Goal: Task Accomplishment & Management: Use online tool/utility

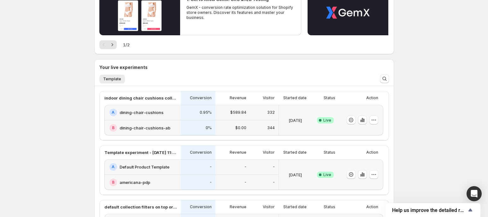
scroll to position [103, 0]
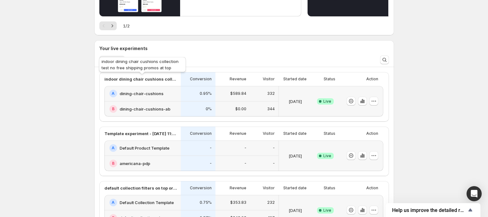
click at [126, 82] on p "indoor dining chair cushions collection test no free shipping promos at top" at bounding box center [140, 79] width 73 height 6
click at [125, 81] on p "indoor dining chair cushions collection test no free shipping promos at top" at bounding box center [140, 79] width 73 height 6
click at [124, 79] on p "indoor dining chair cushions collection test no free shipping promos at top" at bounding box center [140, 79] width 73 height 6
click at [131, 91] on h2 "dining-chair-cushions" at bounding box center [142, 94] width 44 height 6
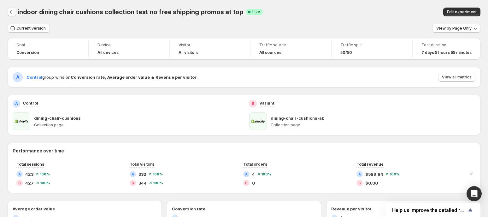
click at [14, 14] on icon "Back" at bounding box center [12, 12] width 6 height 6
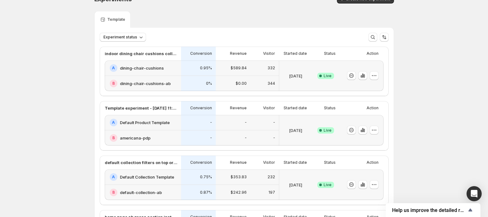
scroll to position [11, 0]
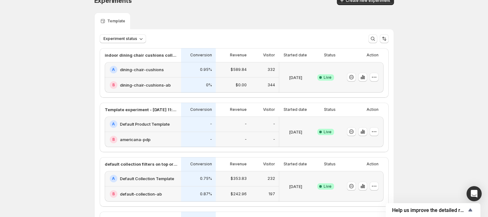
click at [152, 73] on div "A dining-chair-cushions" at bounding box center [144, 70] width 68 height 8
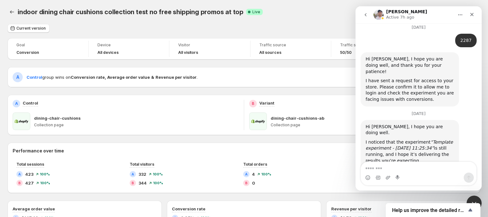
scroll to position [1951, 0]
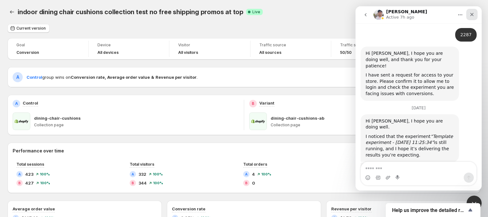
click at [476, 16] on div "Close" at bounding box center [471, 14] width 11 height 11
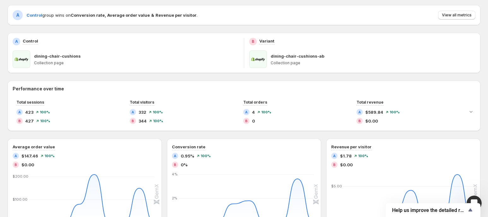
scroll to position [0, 0]
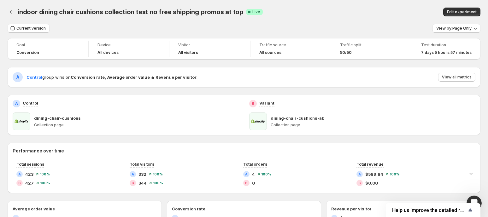
click at [366, 9] on div "Edit experiment" at bounding box center [417, 12] width 126 height 9
click at [386, 30] on div "Current version View by: Page Only" at bounding box center [244, 28] width 473 height 9
click at [379, 25] on div "Current version View by: Page Only" at bounding box center [244, 28] width 473 height 9
click at [366, 26] on div "Current version View by: Page Only" at bounding box center [244, 28] width 473 height 9
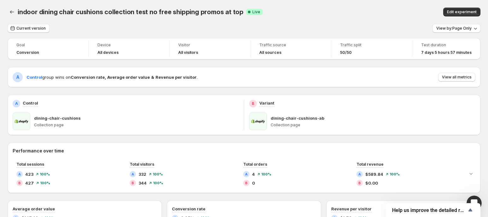
click at [368, 19] on div "indoor dining chair cushions collection test no free shipping promos at top. Th…" at bounding box center [244, 12] width 473 height 24
click at [13, 12] on icon "Back" at bounding box center [12, 12] width 6 height 6
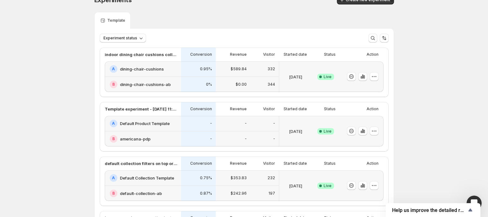
scroll to position [14, 0]
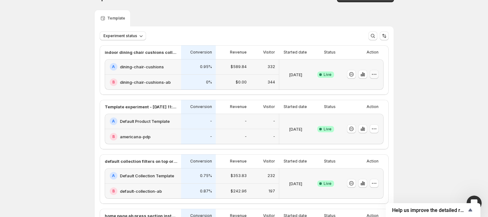
click at [375, 76] on icon "button" at bounding box center [374, 74] width 6 height 6
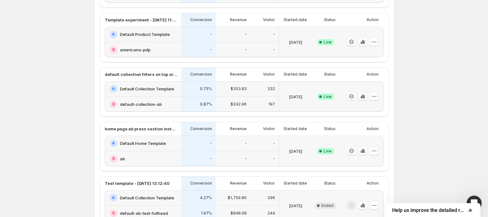
scroll to position [102, 0]
click at [194, 146] on div "-" at bounding box center [198, 143] width 27 height 8
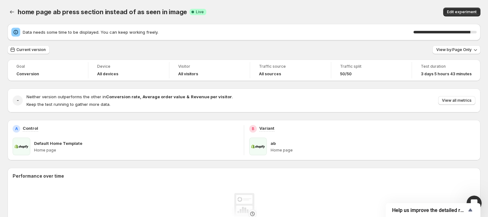
click at [470, 31] on div "90 %" at bounding box center [442, 32] width 57 height 3
click at [412, 210] on span "Help us improve the detailed report for A/B campaigns" at bounding box center [429, 211] width 74 height 6
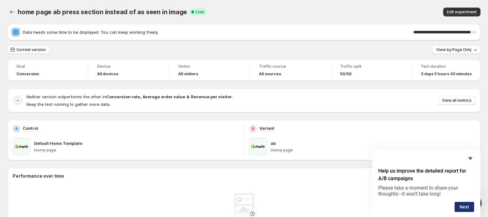
click at [462, 209] on button "Next" at bounding box center [465, 207] width 20 height 10
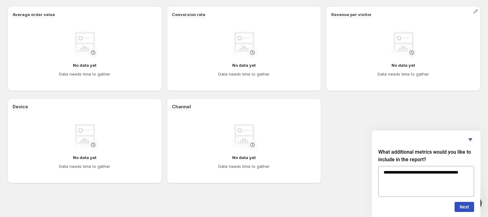
scroll to position [224, 0]
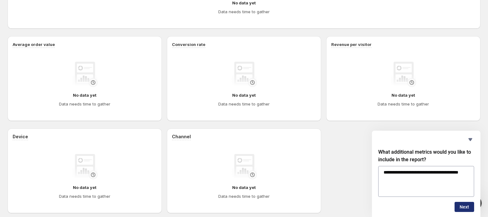
type textarea "**********"
click at [462, 207] on button "Next" at bounding box center [465, 207] width 20 height 10
type textarea "**********"
click at [467, 205] on button "Next" at bounding box center [465, 207] width 20 height 10
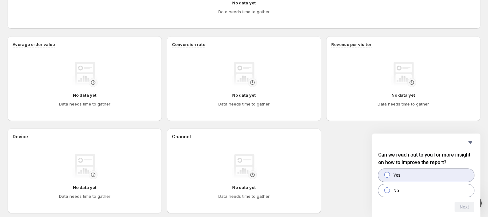
click at [423, 174] on label "Yes" at bounding box center [426, 175] width 96 height 13
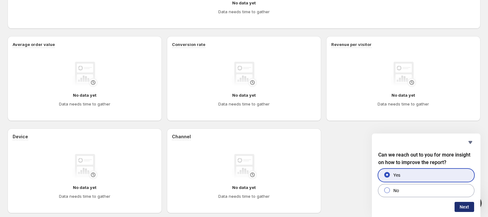
click at [457, 204] on button "Next" at bounding box center [465, 207] width 20 height 10
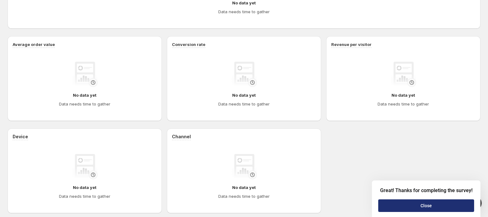
click at [441, 202] on button "Close" at bounding box center [426, 206] width 96 height 13
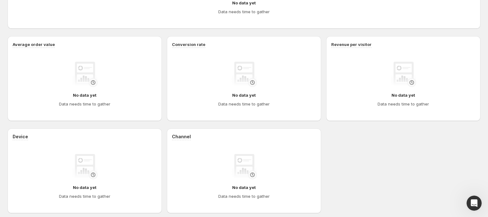
scroll to position [0, 0]
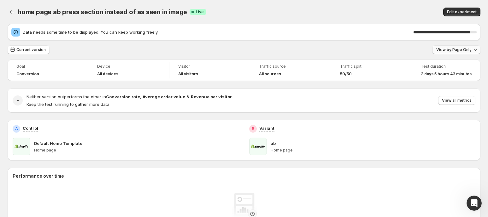
click at [453, 52] on button "View by: Page Only" at bounding box center [457, 49] width 48 height 9
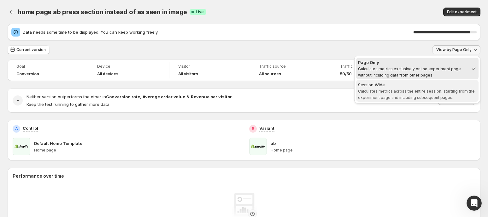
click at [438, 90] on span "Calculates metrics across the entire session, starting from the experiment page…" at bounding box center [416, 94] width 117 height 11
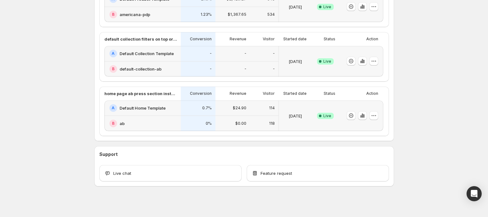
scroll to position [252, 0]
click at [149, 39] on p "default collection filters on top or filters on sidebar" at bounding box center [140, 39] width 73 height 6
click at [204, 58] on div "-" at bounding box center [198, 53] width 35 height 15
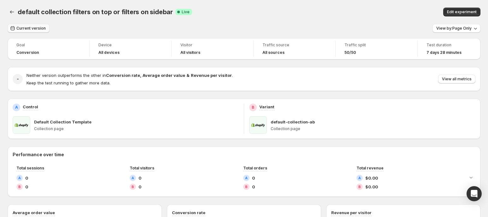
click at [15, 29] on icon "button" at bounding box center [12, 28] width 6 height 6
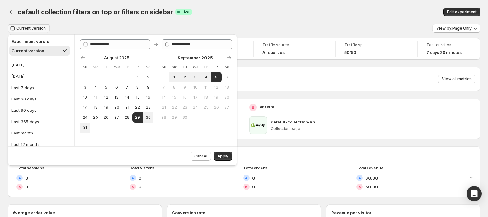
click at [252, 16] on div "default collection filters on top or filters on sidebar Success Complete Live" at bounding box center [166, 12] width 296 height 9
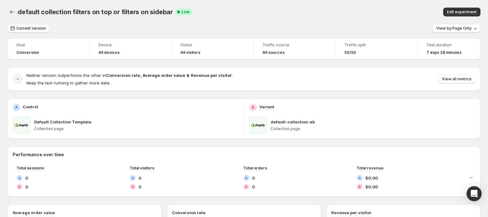
click at [23, 27] on span "Current version" at bounding box center [30, 28] width 29 height 5
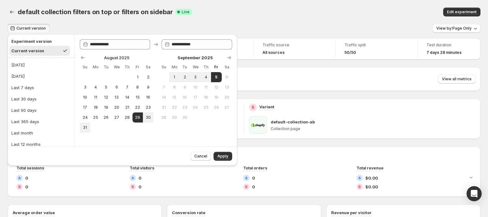
click at [282, 16] on div "default collection filters on top or filters on sidebar Success Complete Live" at bounding box center [166, 12] width 296 height 9
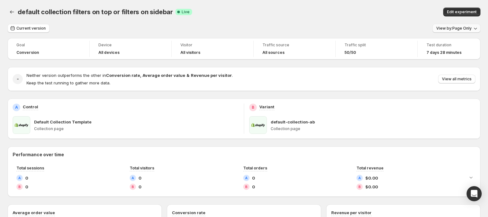
click at [446, 29] on span "View by: Page Only" at bounding box center [453, 28] width 35 height 5
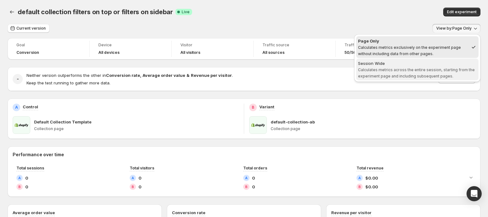
click at [412, 73] on span "Session Wide Calculates metrics across the entire session, starting from the ex…" at bounding box center [417, 69] width 119 height 19
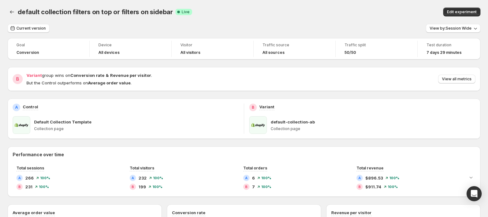
click at [316, 59] on div "Goal Conversion Device All devices Visitor All visitors Traffic source All sour…" at bounding box center [244, 48] width 473 height 21
click at [457, 79] on span "View all metrics" at bounding box center [457, 79] width 30 height 5
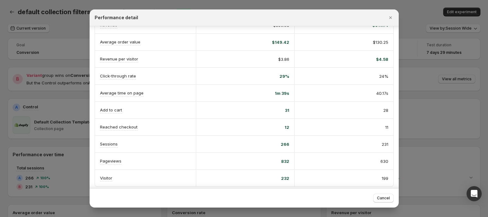
scroll to position [67, 0]
click at [381, 196] on span "Cancel" at bounding box center [383, 198] width 13 height 5
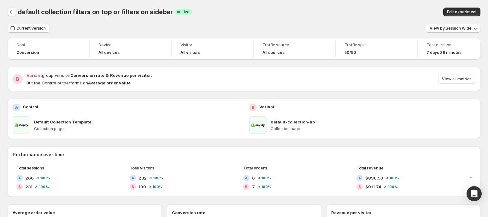
click at [11, 12] on icon "Back" at bounding box center [12, 11] width 4 height 3
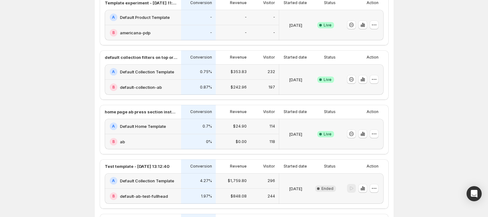
scroll to position [118, 0]
click at [377, 78] on icon "button" at bounding box center [374, 80] width 6 height 6
click at [373, 113] on span "End experiment" at bounding box center [364, 114] width 31 height 5
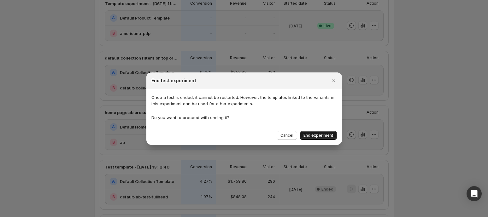
click at [321, 134] on span "End experiment" at bounding box center [319, 135] width 30 height 5
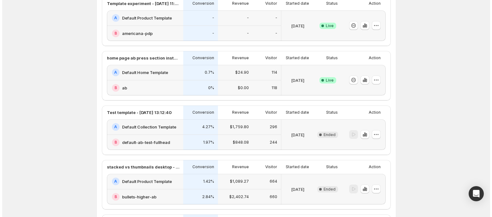
scroll to position [0, 0]
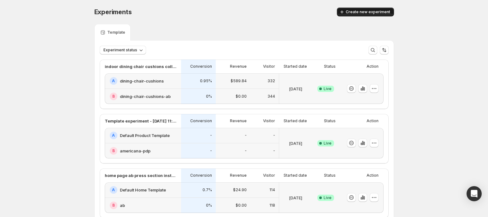
click at [363, 13] on span "Create new experiment" at bounding box center [368, 11] width 44 height 5
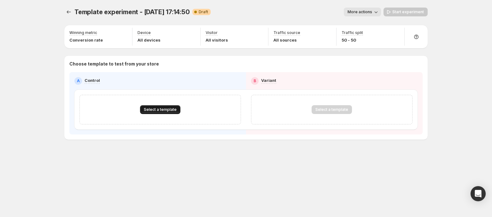
click at [163, 109] on span "Select a template" at bounding box center [160, 109] width 33 height 5
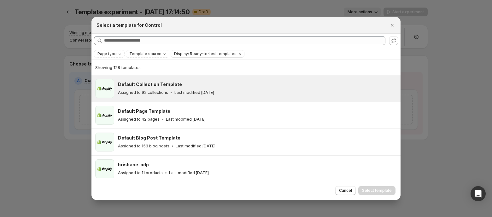
click at [168, 93] on icon ":r7h:" at bounding box center [171, 93] width 6 height 6
click at [371, 189] on span "Select template" at bounding box center [377, 190] width 30 height 5
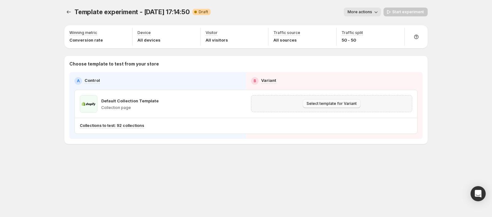
click at [322, 105] on span "Select template for Variant" at bounding box center [332, 103] width 50 height 5
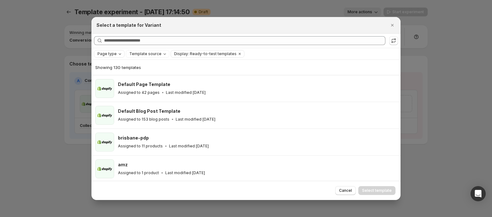
click at [119, 55] on icon "Page type" at bounding box center [119, 53] width 5 height 5
click at [119, 86] on span "Collection page" at bounding box center [121, 88] width 31 height 5
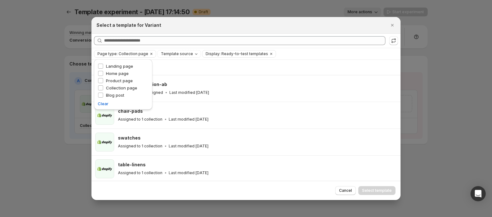
click at [178, 30] on div "Select a template for Variant" at bounding box center [245, 25] width 309 height 17
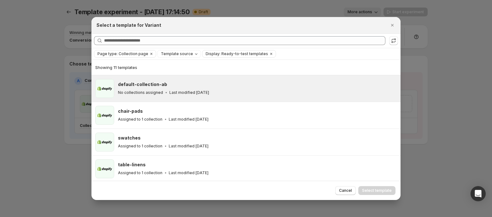
click at [146, 83] on h3 "default-collection-ab" at bounding box center [142, 84] width 49 height 6
click at [382, 191] on span "Select template" at bounding box center [377, 190] width 30 height 5
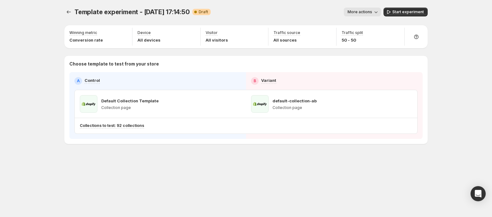
click at [118, 13] on span "Template experiment - Sep 5, 17:14:50" at bounding box center [131, 12] width 115 height 8
click at [133, 11] on span "Template experiment - Sep 5, 17:14:50" at bounding box center [131, 12] width 115 height 8
click at [357, 11] on span "More actions" at bounding box center [360, 11] width 25 height 5
click at [361, 31] on button "Rename" at bounding box center [369, 36] width 43 height 10
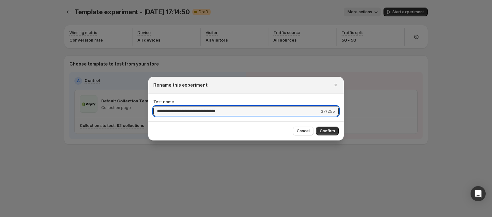
drag, startPoint x: 233, startPoint y: 107, endPoint x: 6, endPoint y: 74, distance: 229.9
click at [6, 217] on div "**********" at bounding box center [246, 217] width 492 height 0
type input "*"
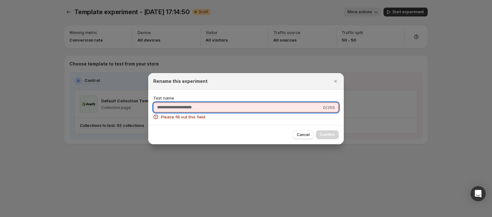
type input "*"
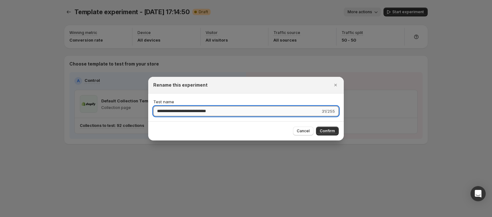
click at [243, 108] on input "**********" at bounding box center [236, 111] width 167 height 10
type input "**********"
click at [325, 133] on span "Confirm" at bounding box center [327, 131] width 15 height 5
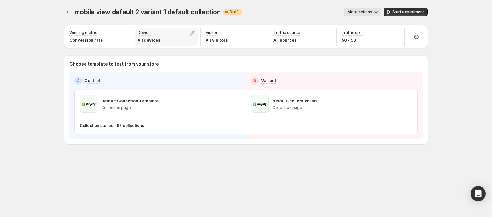
click at [137, 41] on div "Device All devices" at bounding box center [166, 37] width 63 height 18
click at [191, 33] on icon "button" at bounding box center [192, 34] width 4 height 4
click at [167, 56] on label "Tablet" at bounding box center [192, 58] width 91 height 6
click at [166, 49] on span "Desktop" at bounding box center [163, 47] width 16 height 5
click at [162, 53] on div "Desktop Tablet Mobile" at bounding box center [192, 57] width 91 height 27
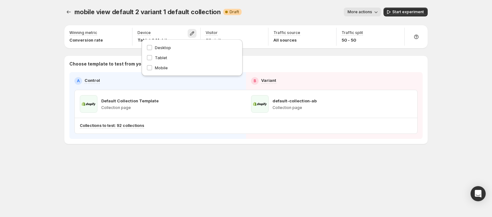
click at [194, 155] on div "mobile view default 2 variant 1 default collection. This page is ready mobile v…" at bounding box center [246, 89] width 379 height 178
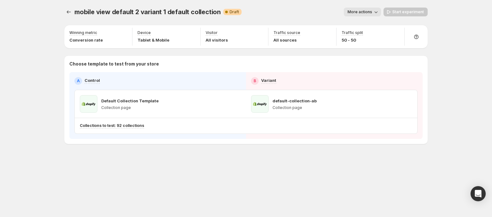
click at [398, 12] on div "Start experiment" at bounding box center [406, 12] width 44 height 9
click at [454, 46] on div "mobile view default 2 variant 1 default collection. This page is ready mobile v…" at bounding box center [246, 108] width 492 height 217
click at [369, 12] on span "More actions" at bounding box center [360, 11] width 25 height 5
click at [413, 9] on div "Start experiment" at bounding box center [406, 12] width 44 height 9
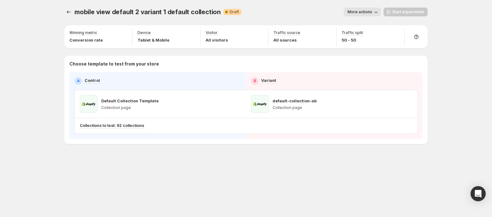
click at [410, 12] on div "Start experiment" at bounding box center [406, 12] width 44 height 9
click at [68, 10] on icon "Experiments" at bounding box center [69, 12] width 6 height 6
click at [69, 11] on icon "Experiments" at bounding box center [69, 12] width 6 height 6
click at [368, 12] on span "More actions" at bounding box center [360, 11] width 25 height 5
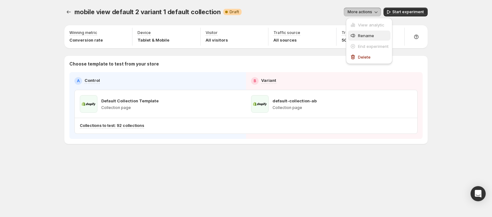
click at [367, 39] on button "Rename" at bounding box center [369, 36] width 43 height 10
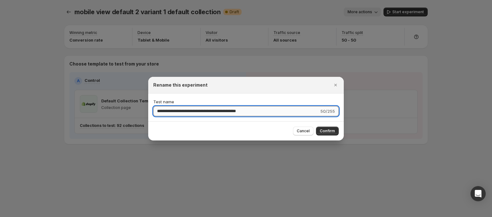
click at [172, 114] on input "**********" at bounding box center [236, 111] width 166 height 10
type input "**********"
click at [322, 131] on span "Confirm" at bounding box center [327, 131] width 15 height 5
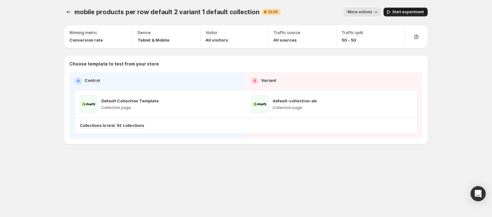
click at [406, 14] on span "Start experiment" at bounding box center [408, 11] width 32 height 5
click at [66, 10] on icon "Experiments" at bounding box center [69, 12] width 6 height 6
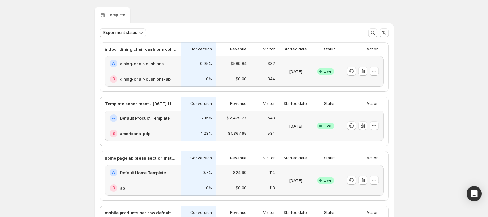
scroll to position [18, 0]
click at [159, 61] on h2 "dining-chair-cushions" at bounding box center [142, 63] width 44 height 6
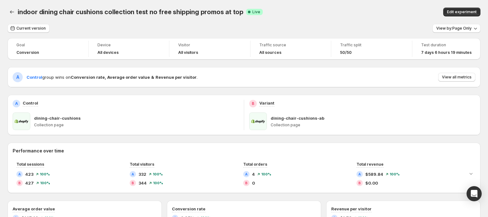
click at [452, 33] on div "View by: Page Only" at bounding box center [457, 28] width 48 height 9
click at [455, 29] on span "View by: Page Only" at bounding box center [453, 28] width 35 height 5
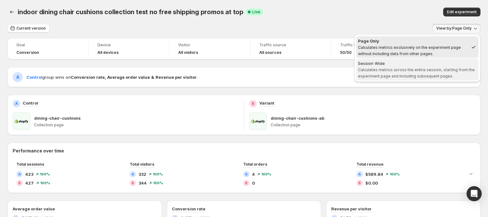
click at [428, 68] on span "Calculates metrics across the entire session, starting from the experiment page…" at bounding box center [416, 73] width 117 height 11
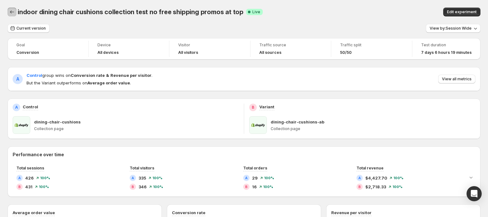
click at [12, 15] on button "Back" at bounding box center [12, 12] width 9 height 9
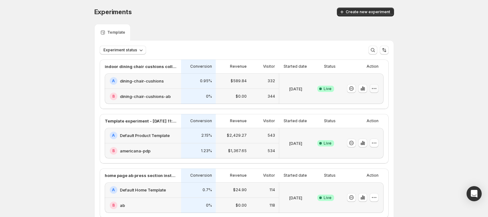
click at [377, 88] on icon "button" at bounding box center [374, 89] width 6 height 6
click at [366, 123] on span "End experiment" at bounding box center [364, 123] width 31 height 5
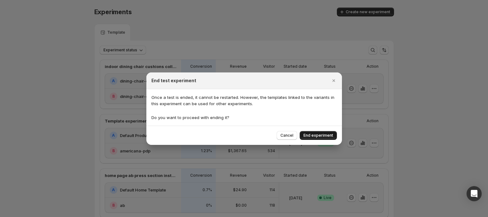
click at [324, 137] on span "End experiment" at bounding box center [319, 135] width 30 height 5
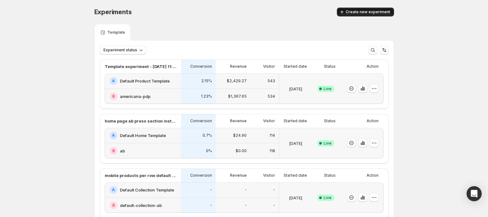
click at [351, 12] on span "Create new experiment" at bounding box center [368, 11] width 44 height 5
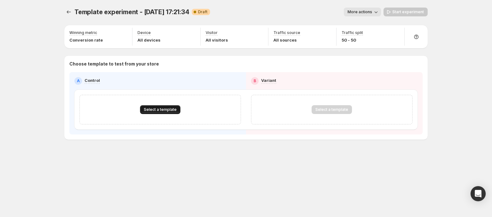
click at [169, 108] on span "Select a template" at bounding box center [160, 109] width 33 height 5
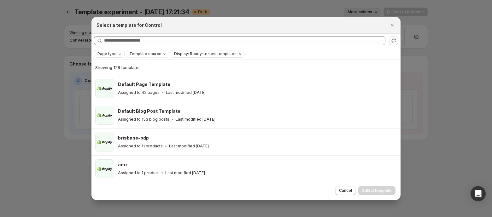
click at [115, 53] on span "Page type" at bounding box center [106, 53] width 19 height 5
click at [109, 89] on span "Collection page" at bounding box center [121, 88] width 31 height 5
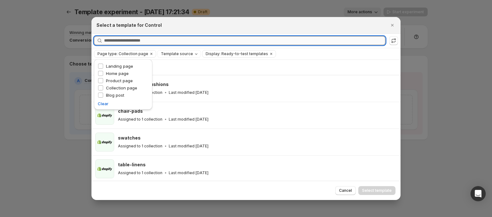
click at [170, 42] on input "Searching all templates" at bounding box center [244, 40] width 281 height 9
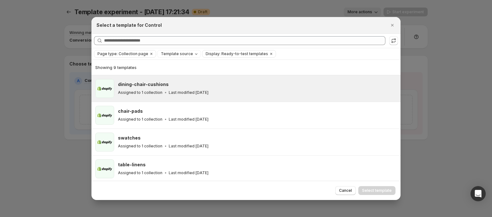
click at [147, 83] on h3 "dining-chair-cushions" at bounding box center [143, 84] width 51 height 6
click at [385, 190] on span "Select template" at bounding box center [377, 190] width 30 height 5
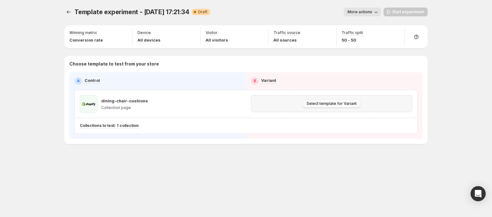
click at [329, 99] on button "Select template for Variant" at bounding box center [332, 103] width 58 height 9
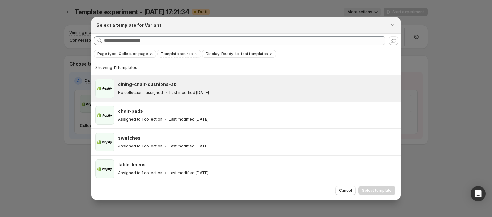
click at [215, 91] on div "No collections assigned Last modified 7 days ago" at bounding box center [256, 93] width 277 height 6
click at [368, 189] on span "Select template" at bounding box center [377, 190] width 30 height 5
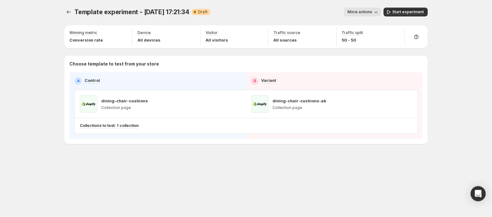
click at [355, 13] on span "More actions" at bounding box center [360, 11] width 25 height 5
click at [357, 35] on div "Rename" at bounding box center [369, 35] width 39 height 6
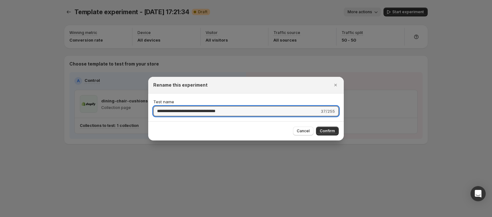
drag, startPoint x: 237, startPoint y: 111, endPoint x: 86, endPoint y: 95, distance: 151.7
click at [86, 217] on div "**********" at bounding box center [246, 217] width 492 height 0
type input "*"
type input "**********"
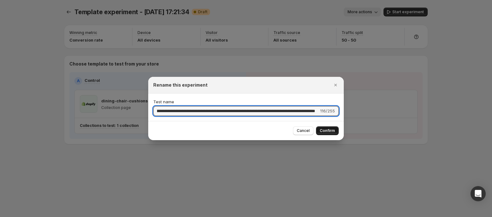
click at [326, 132] on span "Confirm" at bounding box center [327, 130] width 15 height 5
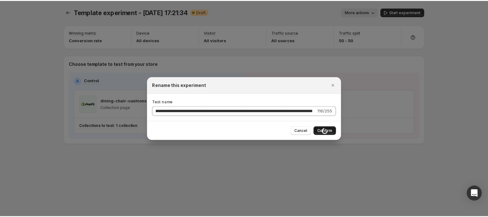
scroll to position [0, 0]
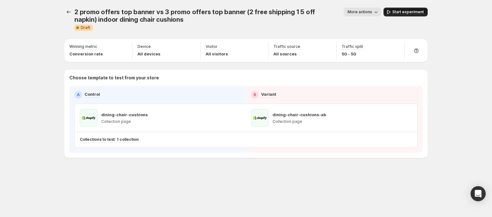
click at [409, 12] on span "Start experiment" at bounding box center [408, 11] width 32 height 5
click at [71, 11] on icon "Experiments" at bounding box center [69, 12] width 6 height 6
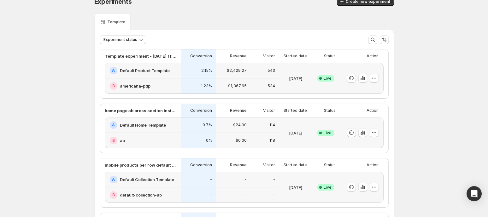
scroll to position [9, 0]
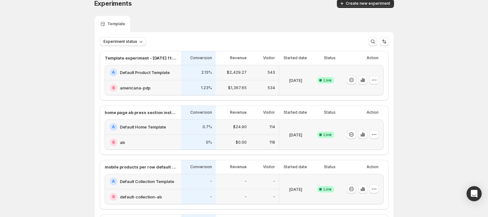
click at [160, 74] on h2 "Default Product Template" at bounding box center [145, 72] width 50 height 6
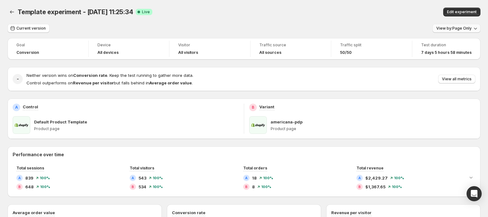
click at [450, 29] on span "View by: Page Only" at bounding box center [453, 28] width 35 height 5
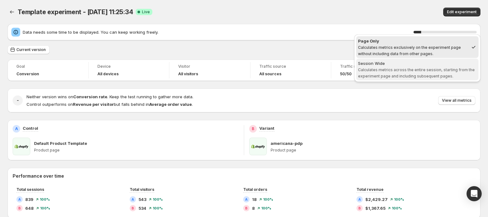
click at [418, 73] on span "Session Wide Calculates metrics across the entire session, starting from the ex…" at bounding box center [417, 69] width 119 height 19
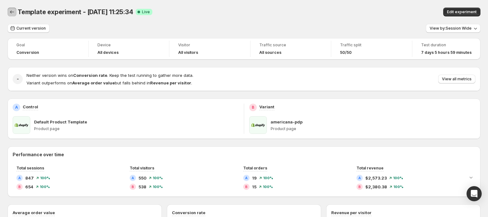
click at [14, 12] on icon "Back" at bounding box center [12, 12] width 6 height 6
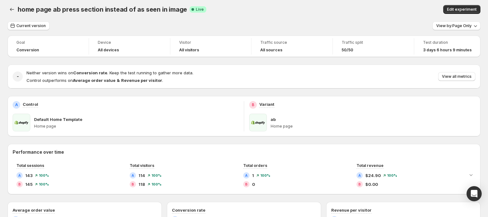
scroll to position [1, 0]
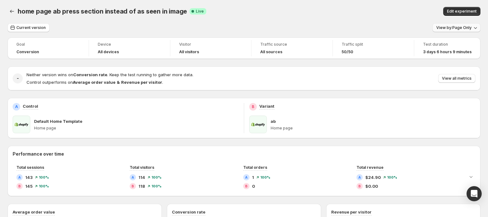
click at [450, 27] on span "View by: Page Only" at bounding box center [453, 27] width 35 height 5
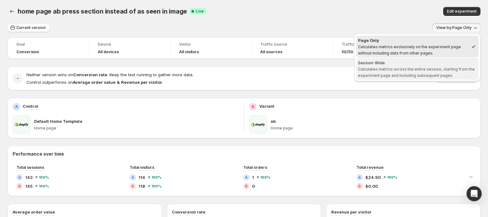
click at [412, 72] on span "Session Wide Calculates metrics across the entire session, starting from the ex…" at bounding box center [417, 69] width 119 height 19
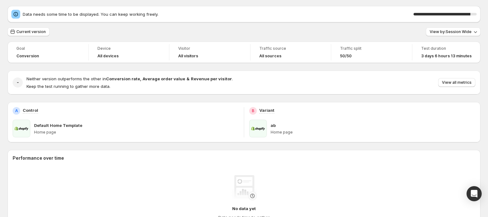
scroll to position [18, 0]
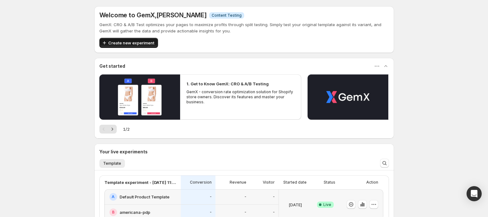
click at [148, 42] on span "Create new experiment" at bounding box center [131, 43] width 46 height 6
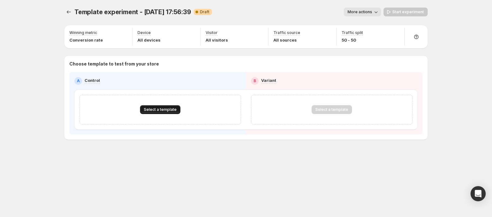
click at [149, 112] on button "Select a template" at bounding box center [160, 109] width 40 height 9
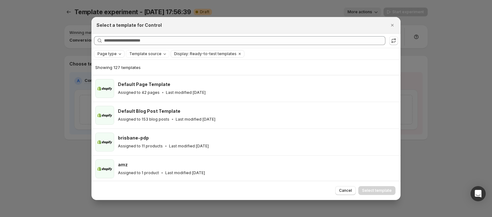
click at [113, 54] on span "Page type" at bounding box center [106, 53] width 19 height 5
click at [97, 87] on div "Page type Landing page Home page Product page Collection page Blog post Clear" at bounding box center [123, 84] width 58 height 50
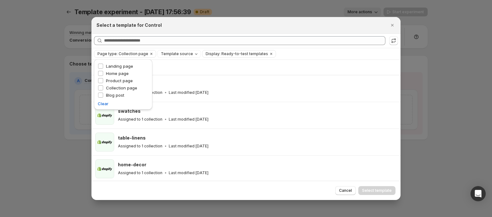
click at [182, 34] on div "Searching all templates" at bounding box center [245, 41] width 309 height 14
click at [342, 192] on span "Cancel" at bounding box center [345, 190] width 13 height 5
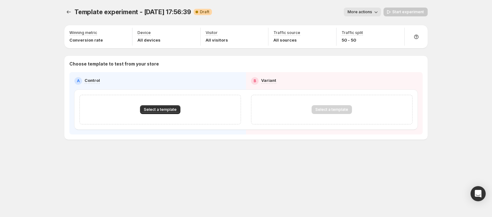
click at [446, 123] on div "Template experiment - [DATE] 17:56:39. This page is ready Template experiment -…" at bounding box center [246, 108] width 492 height 217
